Goal: Task Accomplishment & Management: Complete application form

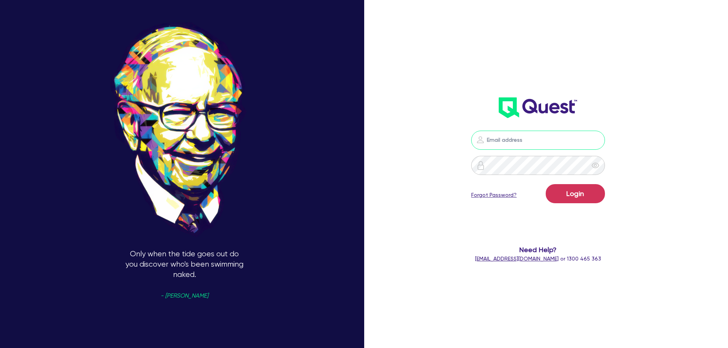
click at [511, 146] on input "email" at bounding box center [538, 140] width 134 height 19
type input "[EMAIL_ADDRESS][PERSON_NAME][DOMAIN_NAME]"
click at [584, 192] on button "Login" at bounding box center [575, 193] width 59 height 19
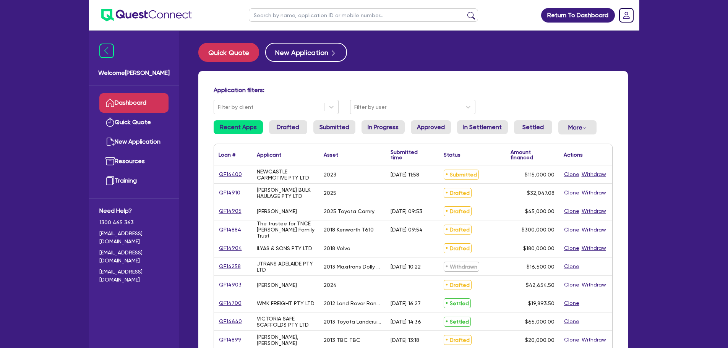
click at [289, 16] on input "text" at bounding box center [363, 14] width 229 height 13
type input "[PERSON_NAME]"
click at [465, 11] on button "submit" at bounding box center [471, 16] width 12 height 11
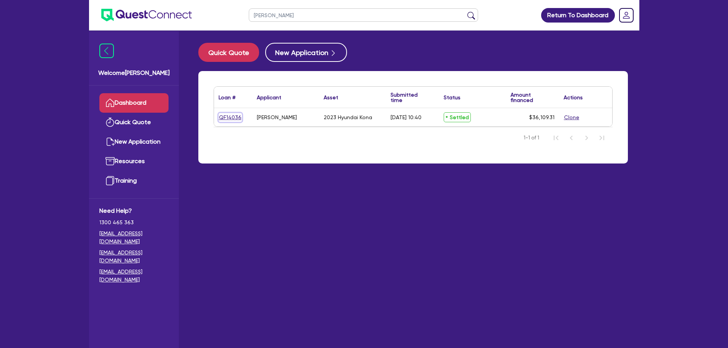
click at [222, 119] on link "QF14036" at bounding box center [230, 117] width 23 height 9
select select "CARS_AND_LIGHT_TRUCKS"
select select "PASSENGER_VEHICLES"
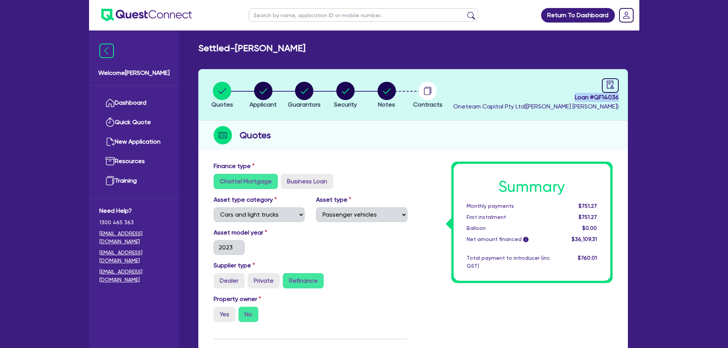
drag, startPoint x: 571, startPoint y: 97, endPoint x: 578, endPoint y: 118, distance: 22.2
click at [625, 101] on header "Quotes Applicant [GEOGRAPHIC_DATA] Security Notes Contracts Loan # QF14036 Onet…" at bounding box center [413, 95] width 430 height 52
copy span "Loan # QF14036"
click at [137, 104] on link "Dashboard" at bounding box center [133, 102] width 69 height 19
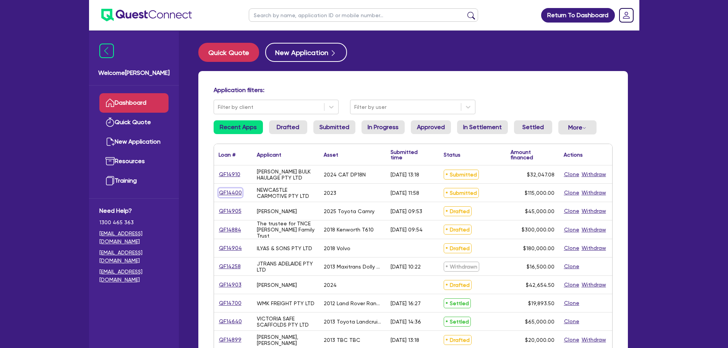
click at [232, 192] on link "QF14400" at bounding box center [231, 192] width 24 height 9
select select "PRIMARY_ASSETS"
select select "HEAVY_TRUCKS"
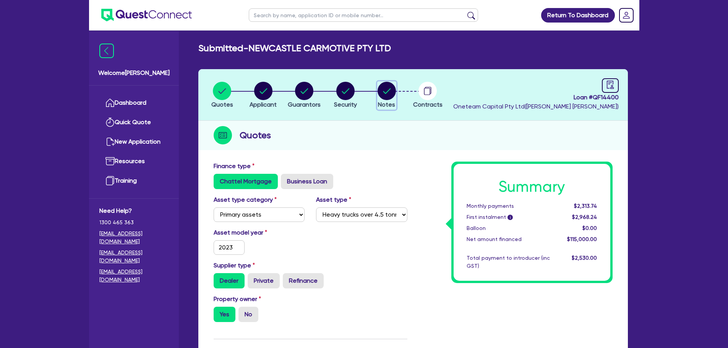
click at [389, 86] on circle "button" at bounding box center [387, 91] width 18 height 18
select select "Other"
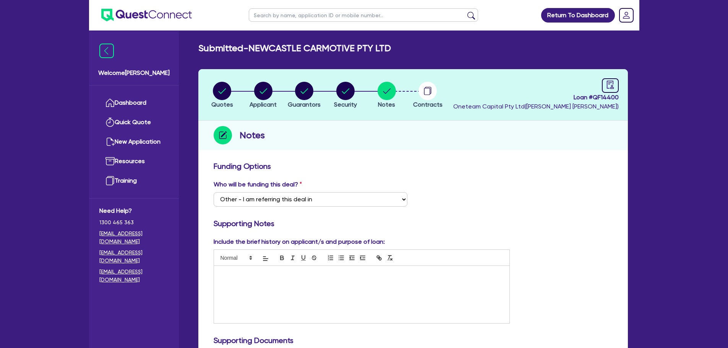
click at [200, 89] on header "Quotes Applicant [GEOGRAPHIC_DATA] Security Notes Contracts Loan # QF14400 Onet…" at bounding box center [413, 95] width 430 height 52
click at [224, 93] on circle "button" at bounding box center [222, 91] width 18 height 18
select select "PRIMARY_ASSETS"
select select "HEAVY_TRUCKS"
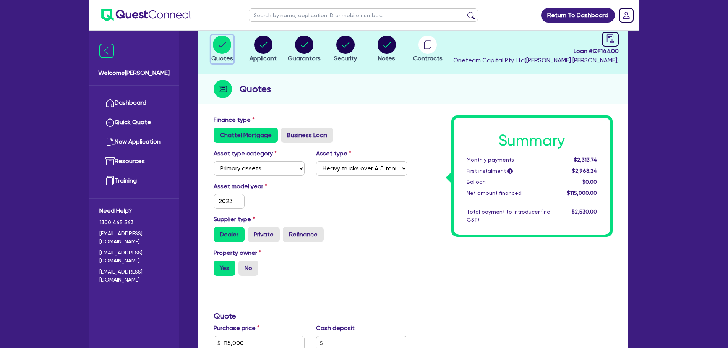
scroll to position [38, 0]
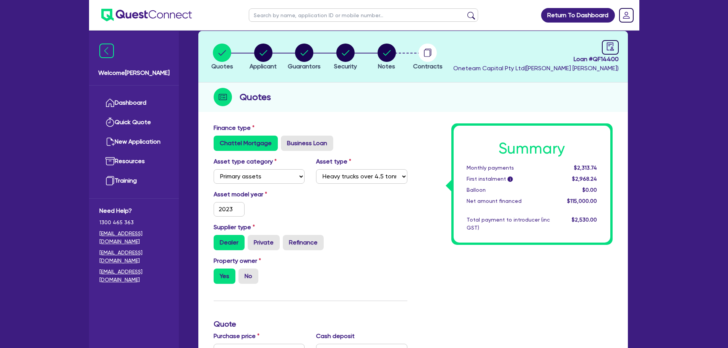
click at [368, 106] on div "Quotes" at bounding box center [413, 97] width 430 height 29
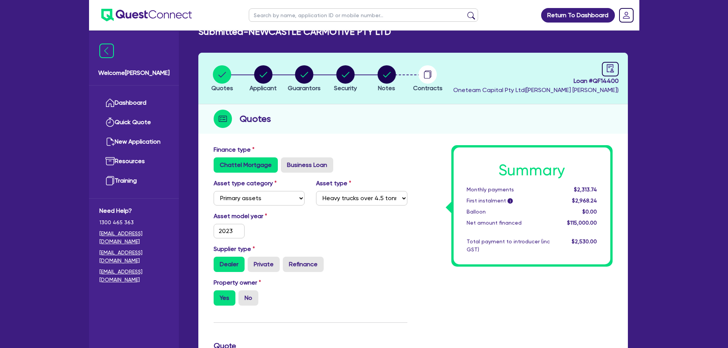
scroll to position [0, 0]
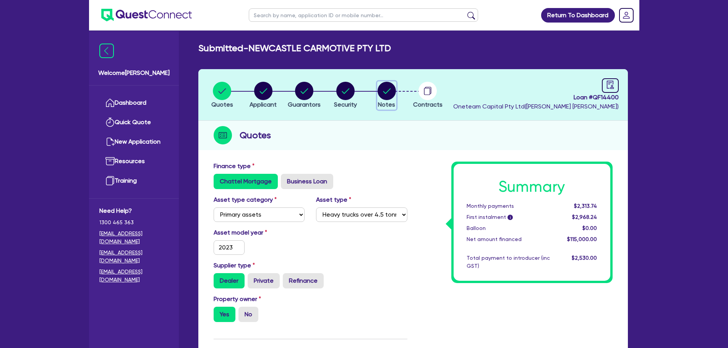
click at [388, 92] on circle "button" at bounding box center [387, 91] width 18 height 18
select select "Other"
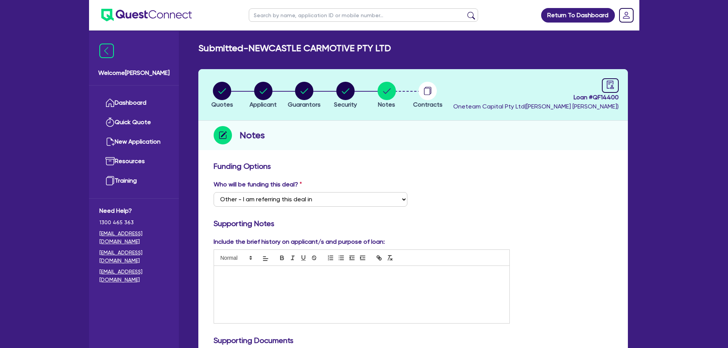
click at [449, 154] on div "Quotes Applicant [GEOGRAPHIC_DATA] Security Notes Contracts Loan # QF14400 Onet…" at bounding box center [413, 340] width 430 height 543
click at [263, 101] on span "Applicant" at bounding box center [263, 104] width 27 height 7
select select "COMPANY"
select select "RETAIL_WHOLESALE_TRADE"
select select "MOTOR_VEHICLES"
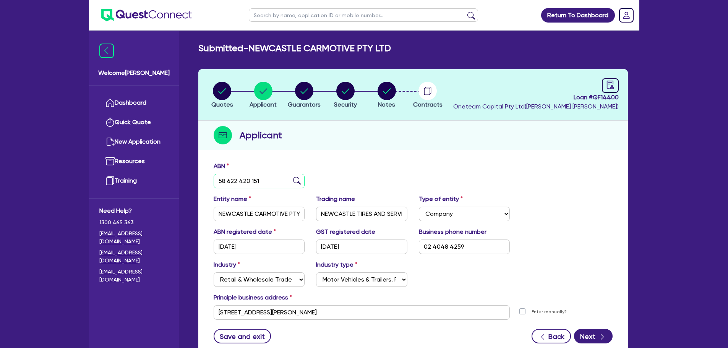
drag, startPoint x: 256, startPoint y: 180, endPoint x: 185, endPoint y: 177, distance: 71.6
click at [185, 177] on div "Welcome [PERSON_NAME] Quick Quote New Application Ref Company Ref Salesperson R…" at bounding box center [364, 203] width 550 height 406
